Goal: Task Accomplishment & Management: Manage account settings

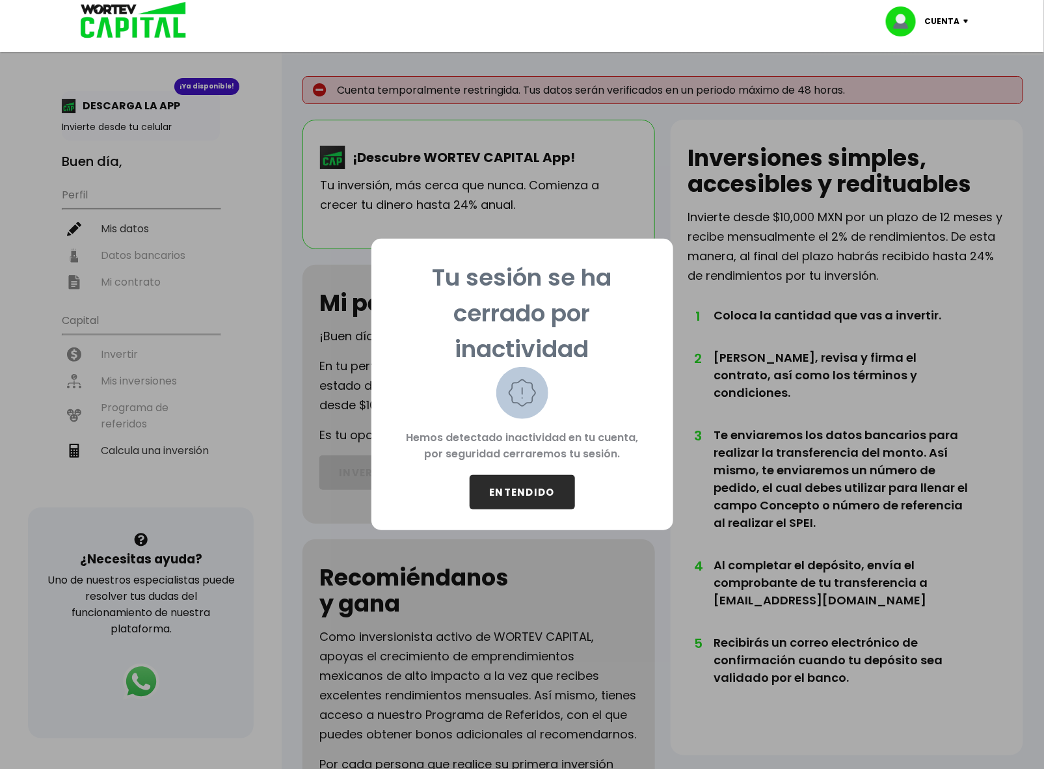
click at [523, 483] on button "ENTENDIDO" at bounding box center [522, 492] width 105 height 34
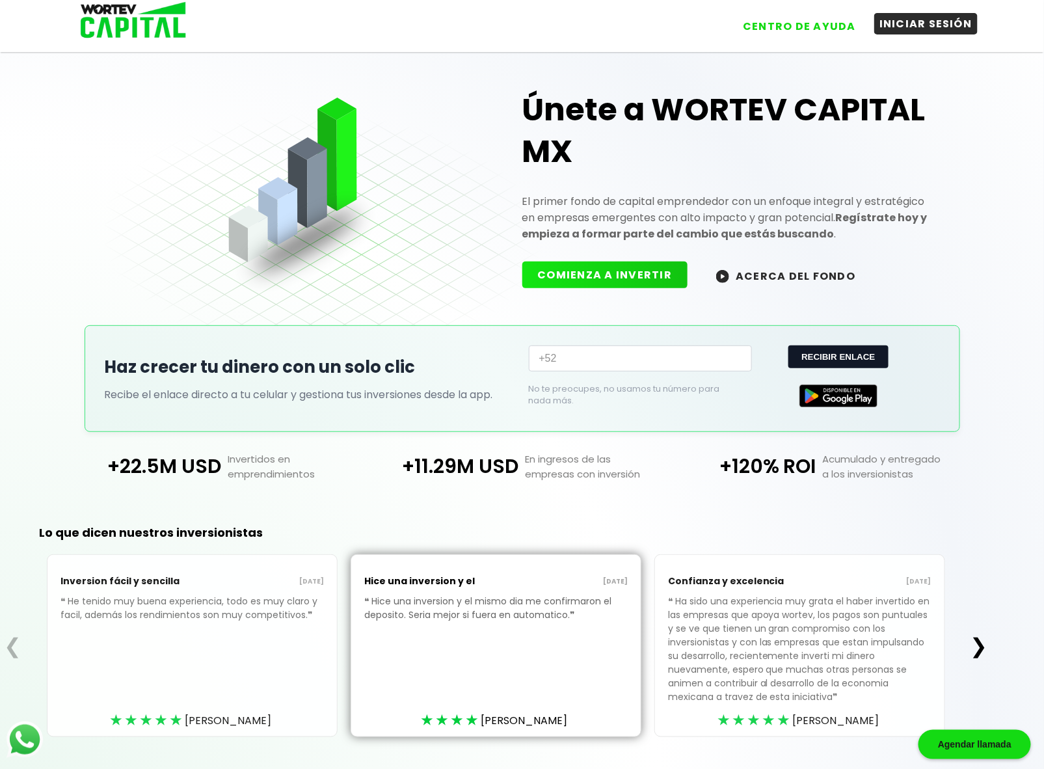
click at [900, 25] on button "INICIAR SESIÓN" at bounding box center [925, 23] width 103 height 21
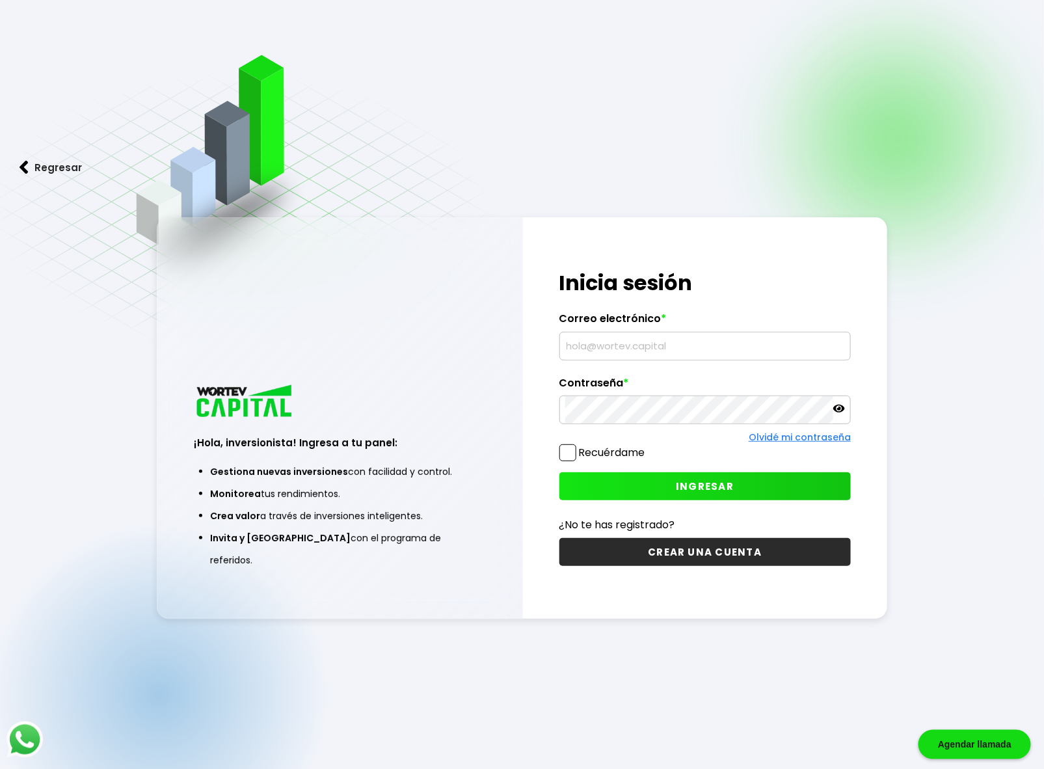
click at [599, 353] on input "text" at bounding box center [705, 345] width 280 height 27
type input "[EMAIL_ADDRESS][DOMAIN_NAME]"
click at [573, 457] on span at bounding box center [568, 452] width 17 height 17
click at [648, 446] on input "Recuérdame" at bounding box center [648, 446] width 0 height 0
click at [609, 491] on button "INGRESAR" at bounding box center [706, 486] width 292 height 28
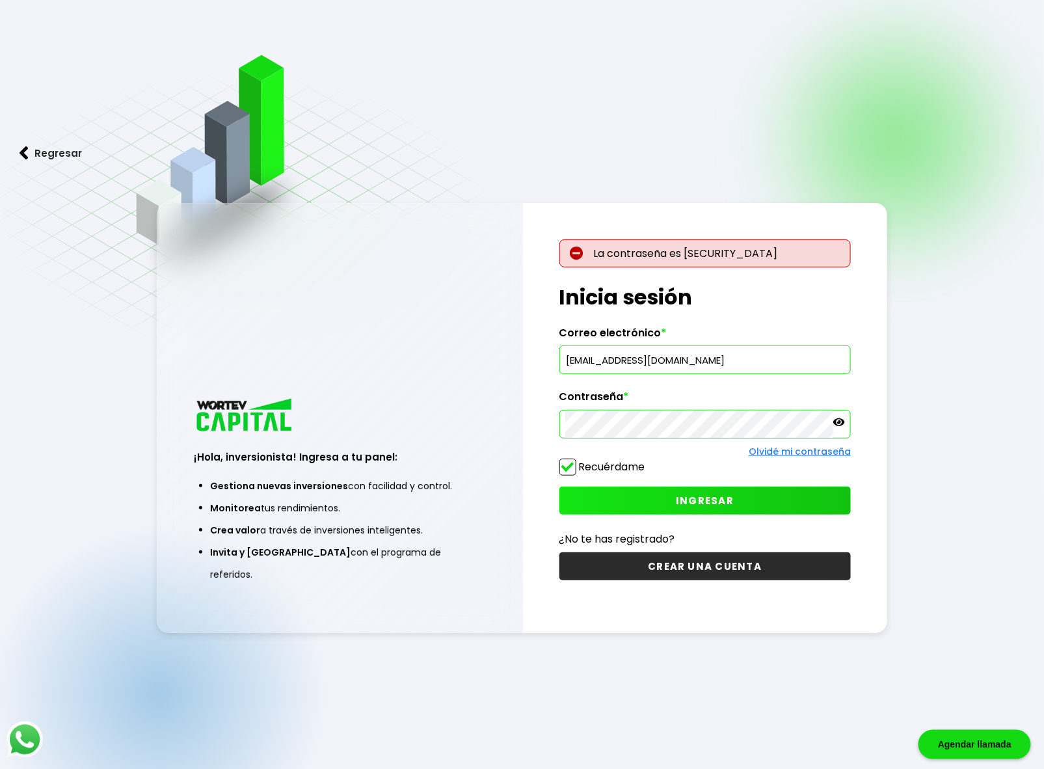
click at [521, 424] on div "¡Hola, inversionista! Ingresa a tu panel: Gestiona nuevas inversiones con facil…" at bounding box center [522, 418] width 731 height 430
click at [844, 425] on icon at bounding box center [839, 422] width 12 height 8
click at [675, 502] on button "INGRESAR" at bounding box center [706, 501] width 292 height 28
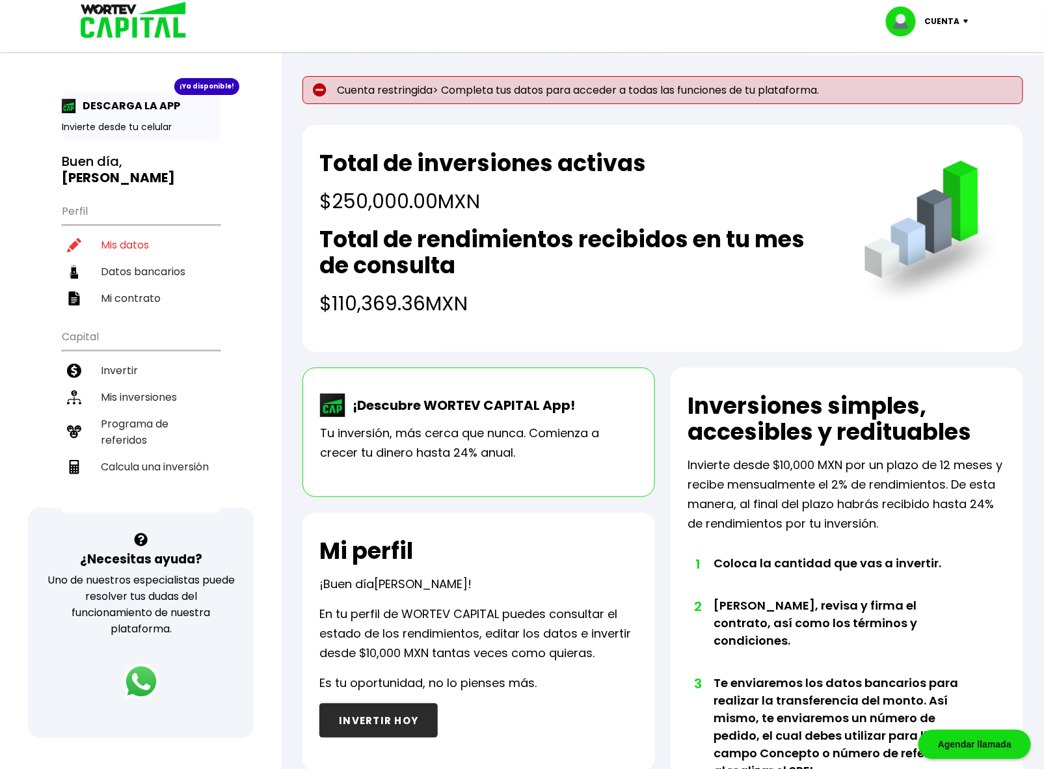
drag, startPoint x: 336, startPoint y: 200, endPoint x: 491, endPoint y: 200, distance: 154.9
click at [491, 200] on h4 "$250,000.00 MXN" at bounding box center [482, 201] width 327 height 29
